Goal: Find specific page/section: Find specific page/section

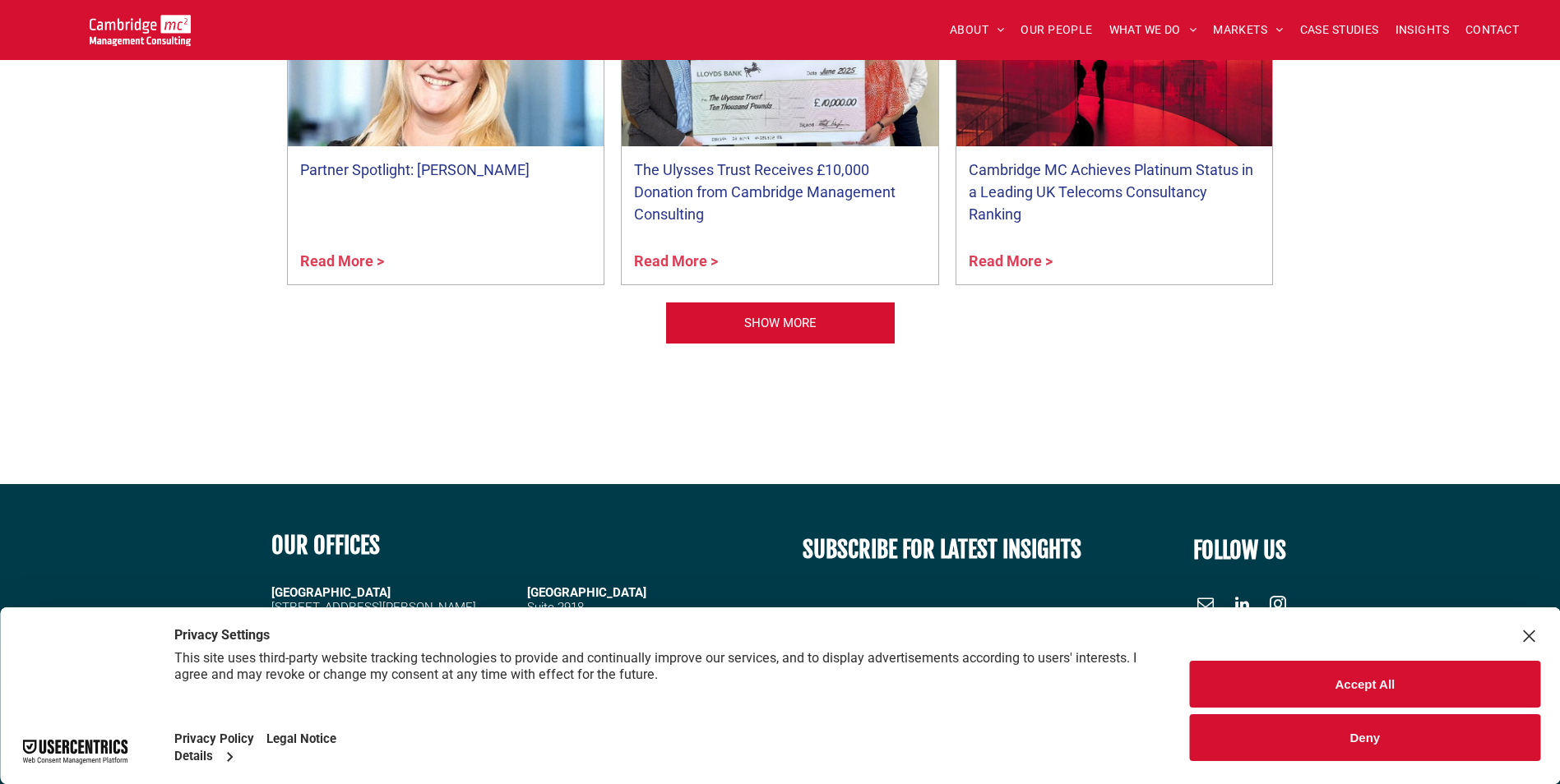
scroll to position [7035, 0]
